Goal: Check status: Check status

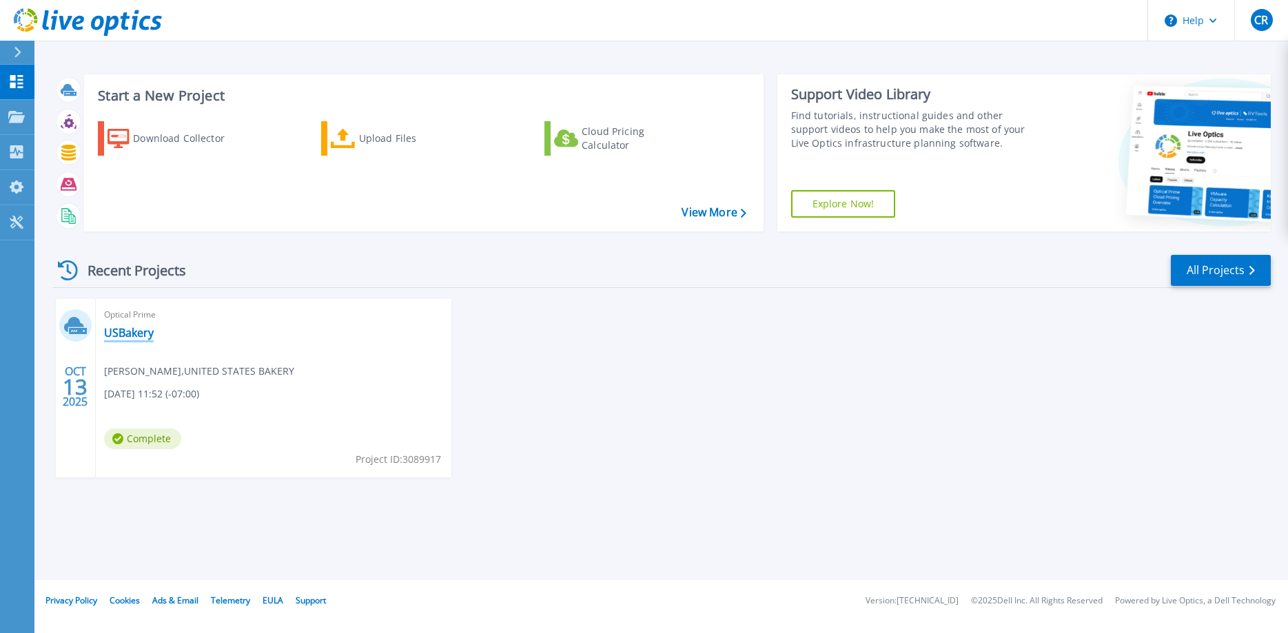
click at [138, 330] on link "USBakery" at bounding box center [129, 333] width 50 height 14
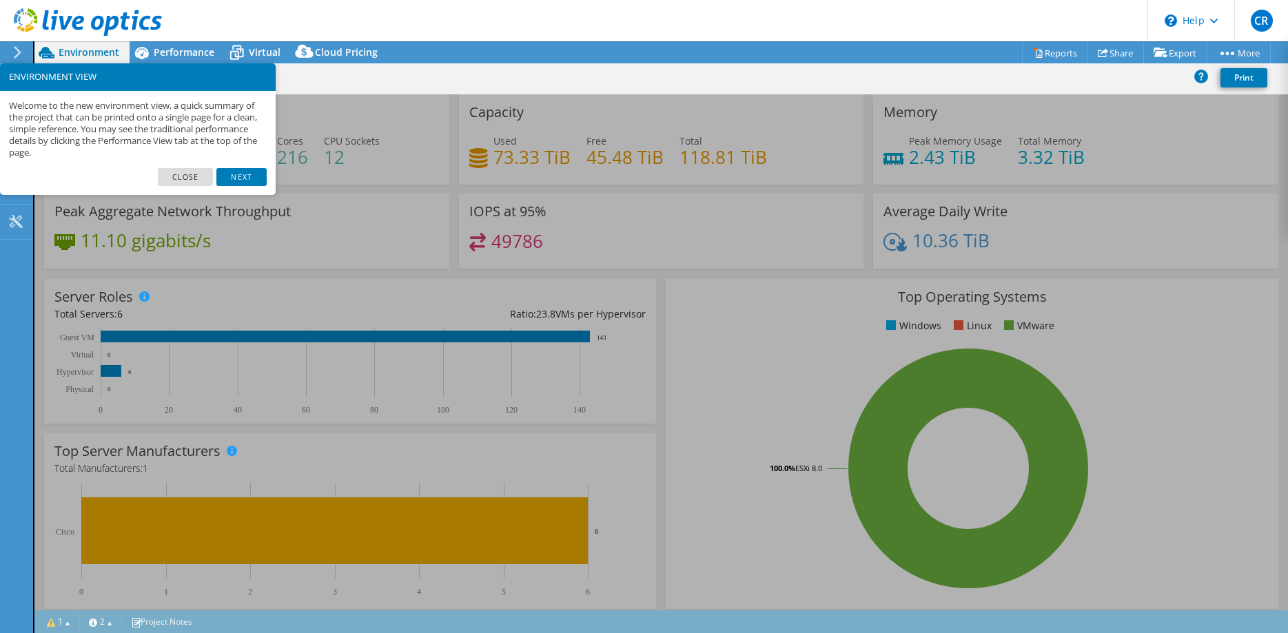
select select "USWest"
select select "USD"
click at [244, 168] on link "Next" at bounding box center [241, 177] width 50 height 18
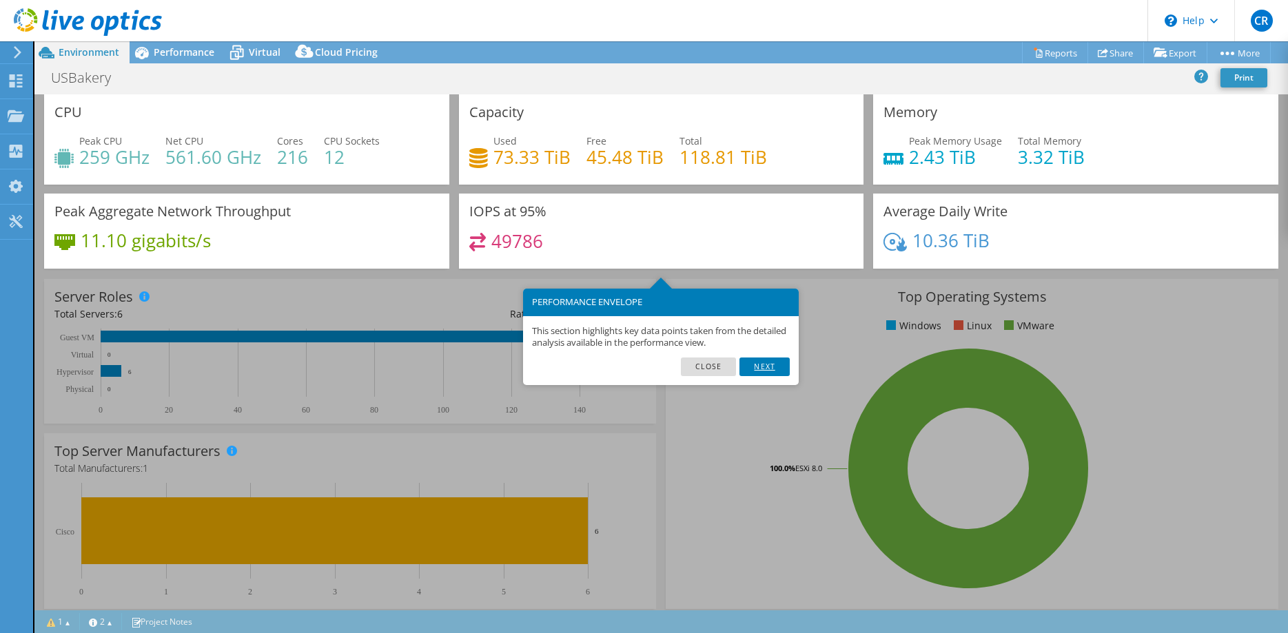
click at [775, 367] on link "Next" at bounding box center [765, 367] width 50 height 18
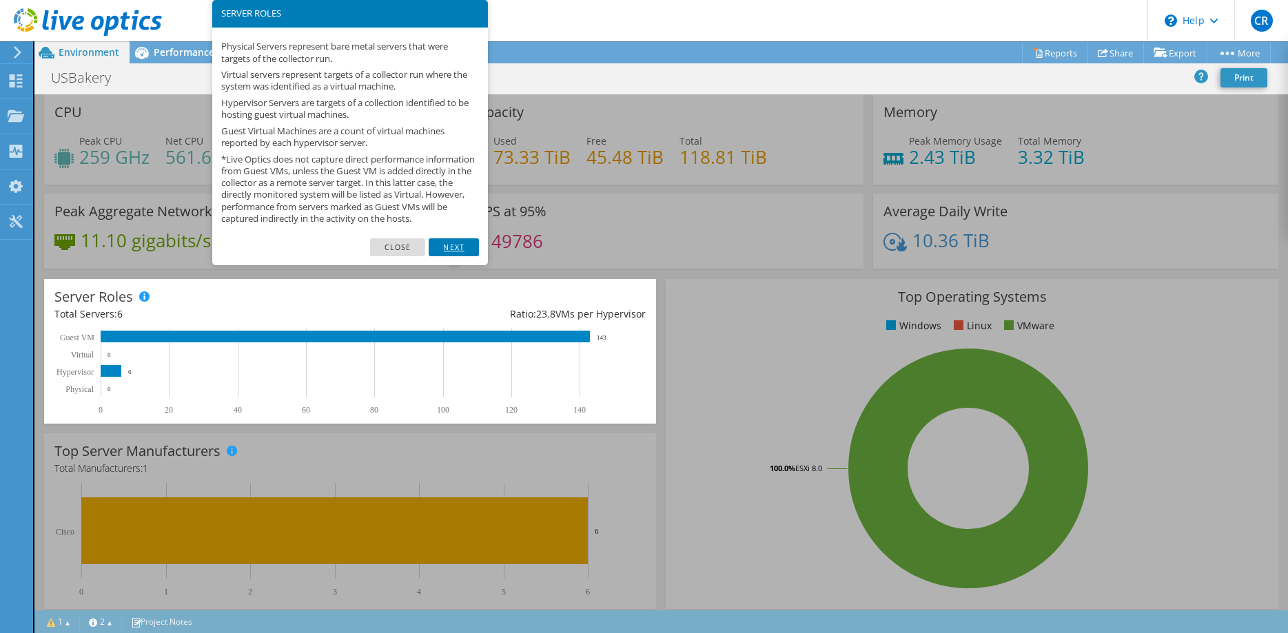
click at [445, 255] on link "Next" at bounding box center [454, 248] width 50 height 18
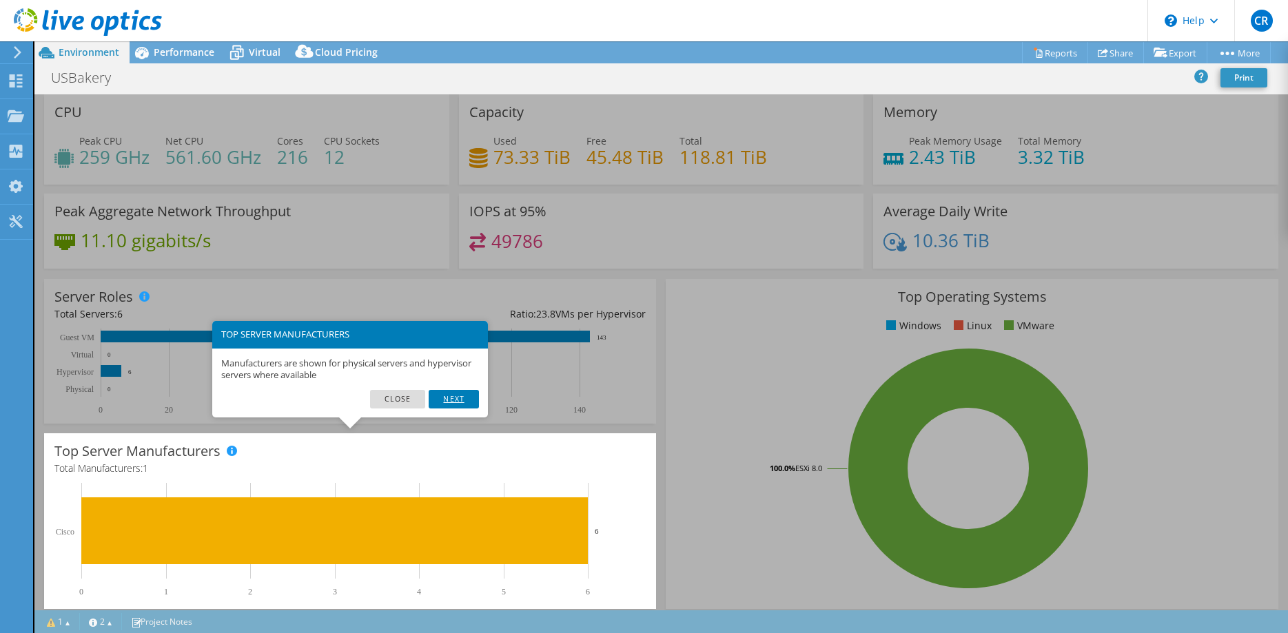
click at [452, 401] on link "Next" at bounding box center [454, 399] width 50 height 18
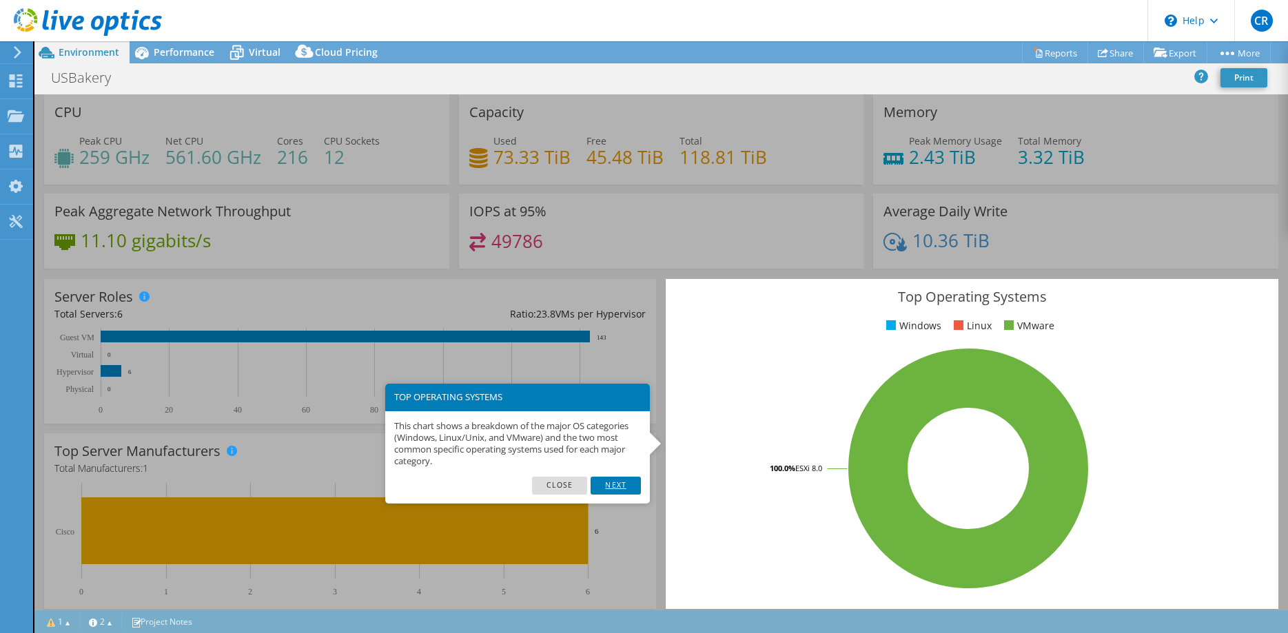
drag, startPoint x: 597, startPoint y: 479, endPoint x: 650, endPoint y: 491, distance: 54.4
click at [599, 479] on link "Next" at bounding box center [616, 486] width 50 height 18
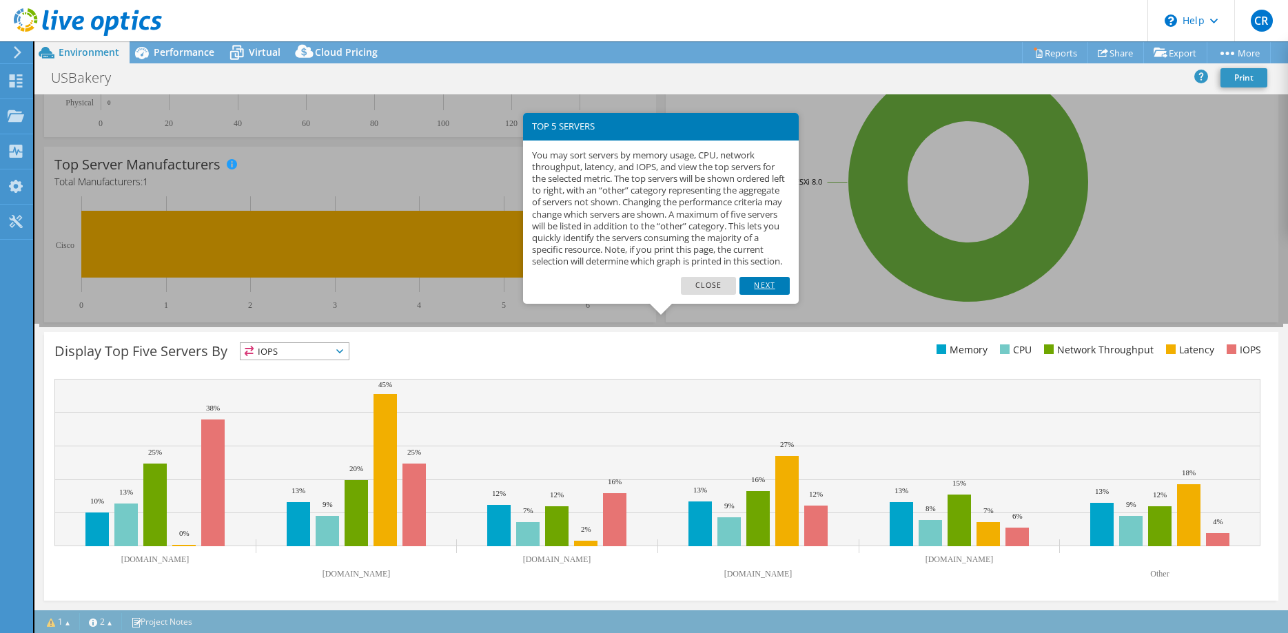
click at [782, 295] on link "Next" at bounding box center [765, 286] width 50 height 18
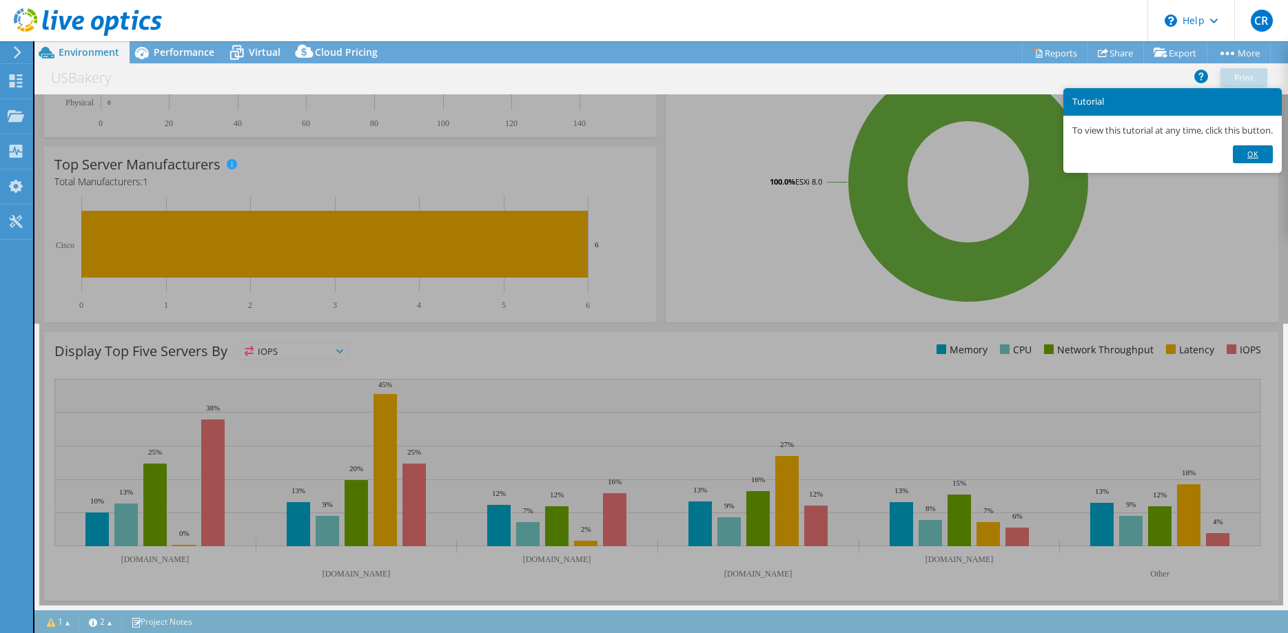
click at [1257, 153] on link "Ok" at bounding box center [1253, 154] width 40 height 18
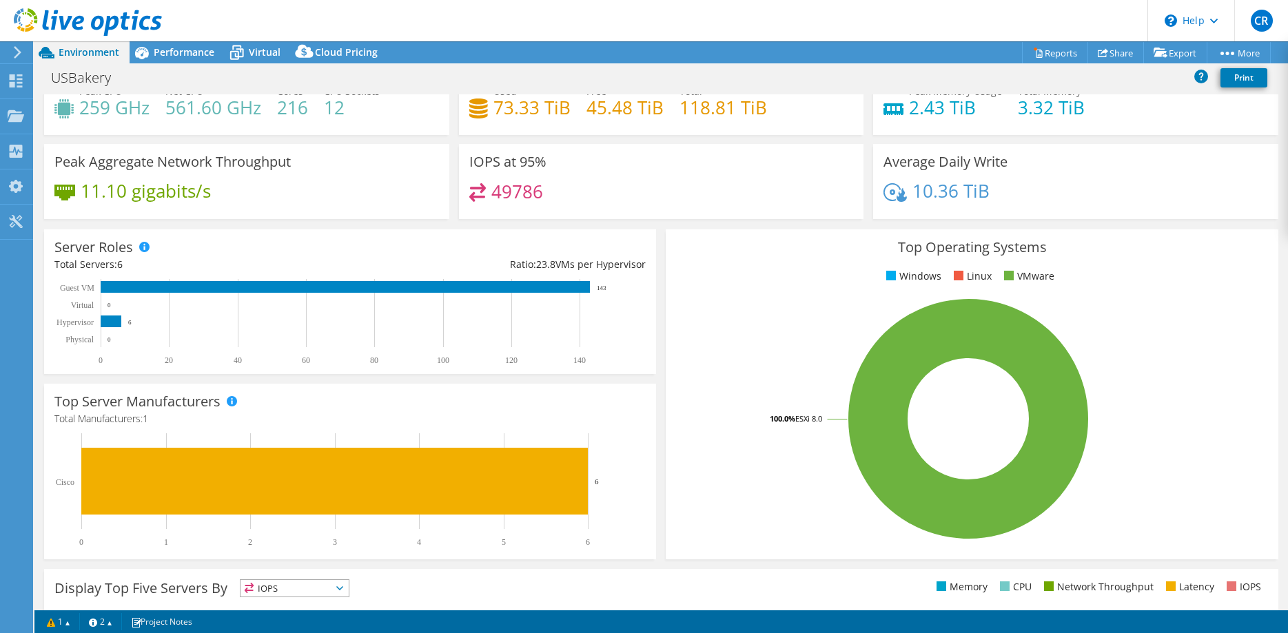
scroll to position [0, 0]
